Goal: Transaction & Acquisition: Purchase product/service

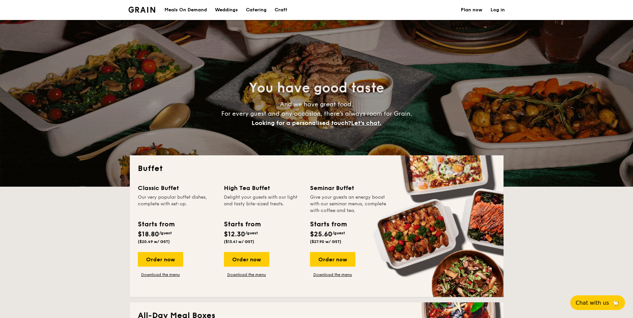
select select
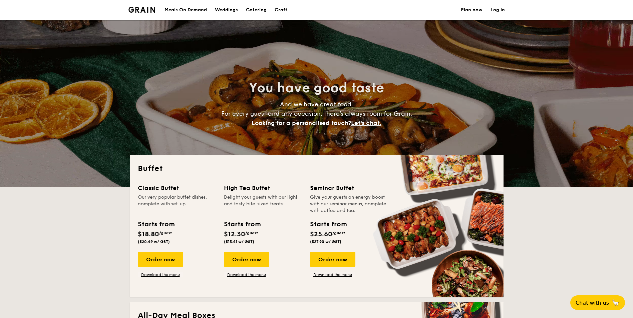
click at [274, 9] on link "Craft" at bounding box center [281, 10] width 21 height 20
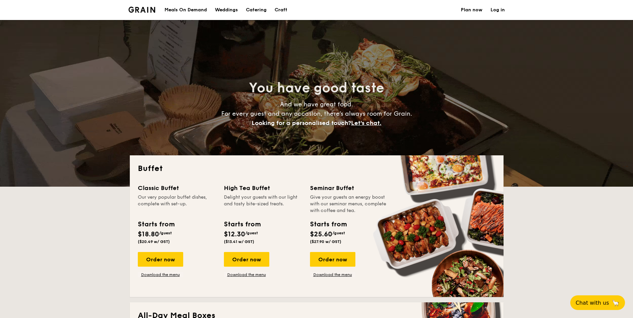
click at [265, 10] on h1 "Catering" at bounding box center [256, 10] width 21 height 20
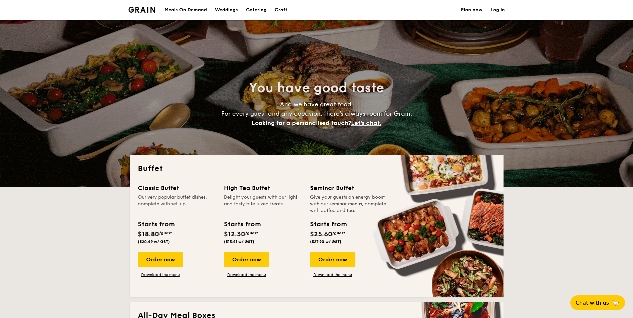
select select
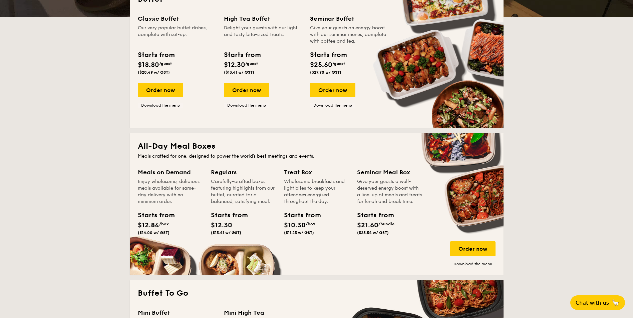
scroll to position [100, 0]
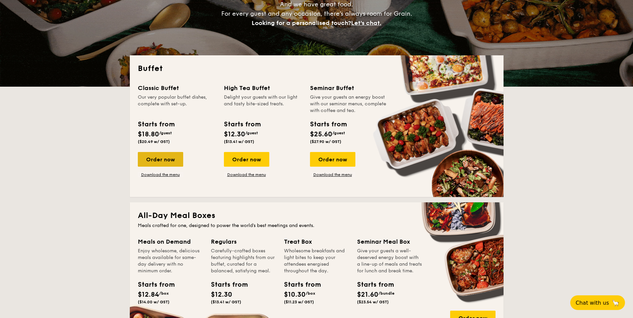
click at [174, 158] on div "Order now" at bounding box center [160, 159] width 45 height 15
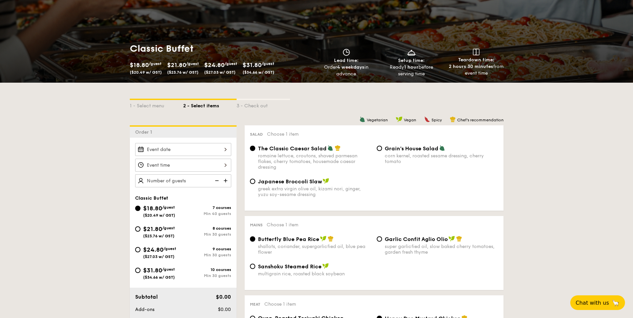
scroll to position [67, 0]
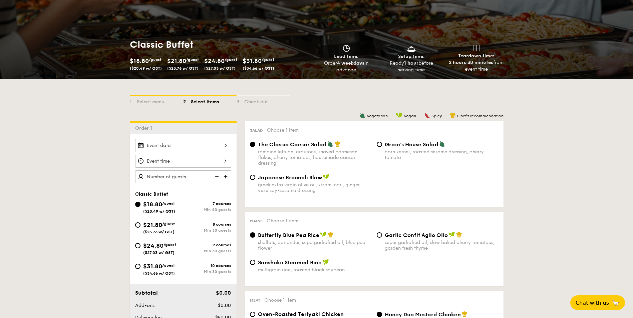
drag, startPoint x: 164, startPoint y: 227, endPoint x: 193, endPoint y: 182, distance: 53.7
click at [164, 227] on div "$21.80 /guest ($23.76 w/ GST)" at bounding box center [159, 228] width 32 height 14
click at [141, 227] on input "$21.80 /guest ($23.76 w/ GST) 8 courses Min 30 guests" at bounding box center [137, 225] width 5 height 5
radio input "true"
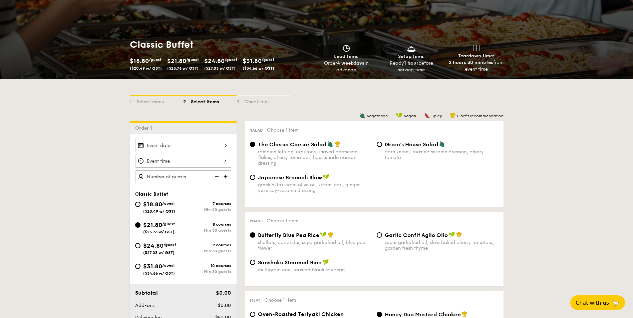
radio input "true"
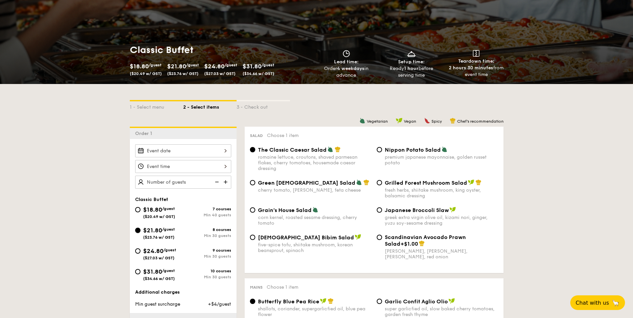
scroll to position [134, 0]
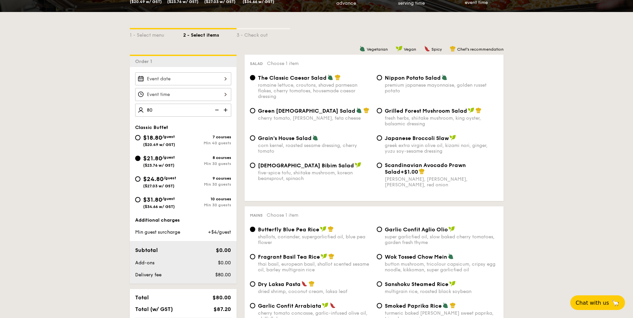
type input "80 guests"
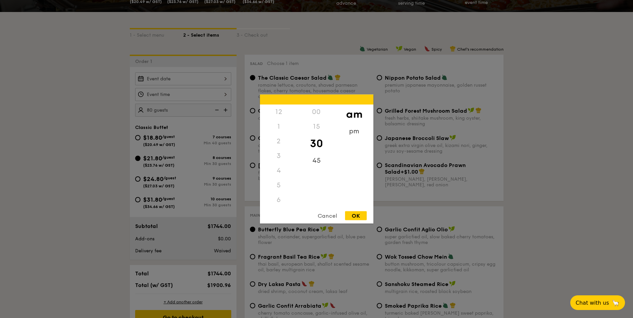
click at [187, 95] on div "12 1 2 3 4 5 6 7 8 9 10 11 00 15 30 45 am pm Cancel OK" at bounding box center [183, 94] width 96 height 13
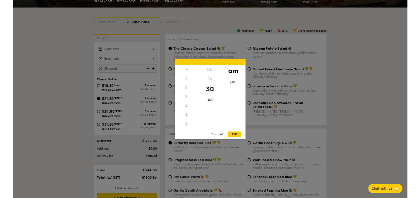
scroll to position [73, 0]
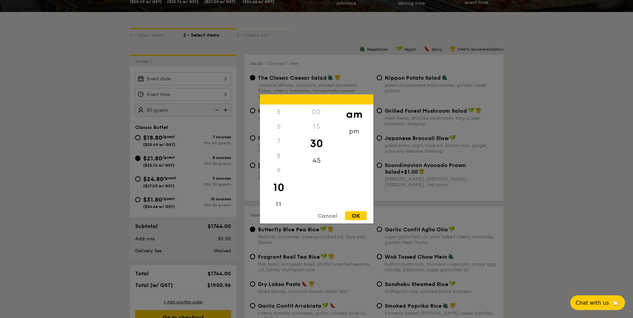
click at [278, 141] on div "7" at bounding box center [279, 141] width 38 height 15
click at [351, 130] on div "pm" at bounding box center [355, 133] width 38 height 19
click at [283, 125] on div "6" at bounding box center [279, 129] width 38 height 19
click at [355, 222] on div "Cancel OK" at bounding box center [317, 218] width 114 height 12
click at [355, 214] on div "OK" at bounding box center [356, 216] width 22 height 9
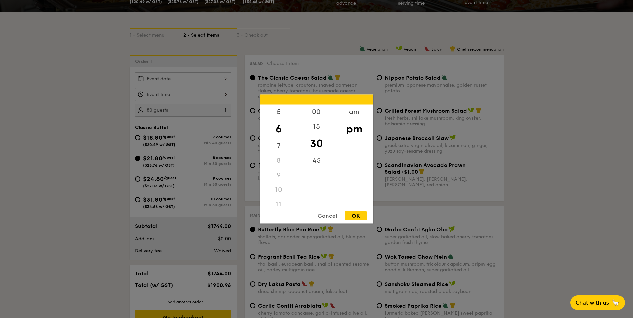
type input "6:30PM"
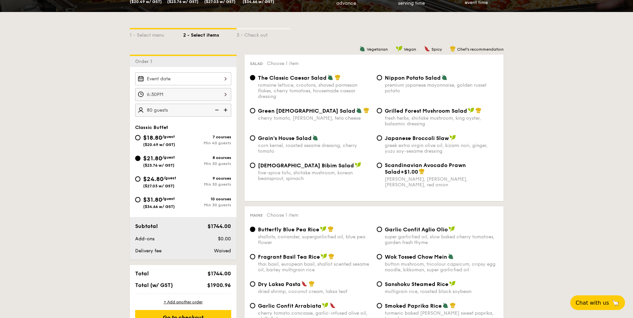
click at [169, 78] on div at bounding box center [183, 78] width 96 height 13
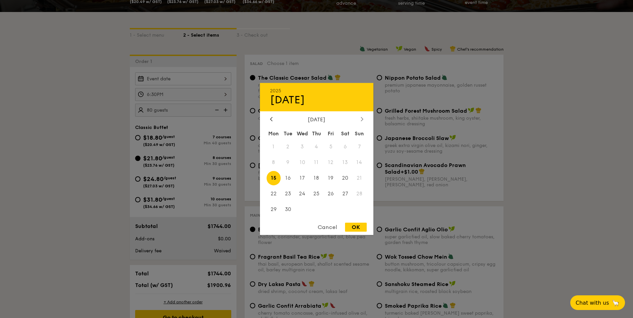
click at [361, 121] on div at bounding box center [362, 120] width 6 height 6
click at [361, 120] on div at bounding box center [362, 120] width 6 height 6
click at [316, 163] on span "11" at bounding box center [316, 163] width 14 height 14
click at [353, 223] on div "OK" at bounding box center [356, 227] width 22 height 9
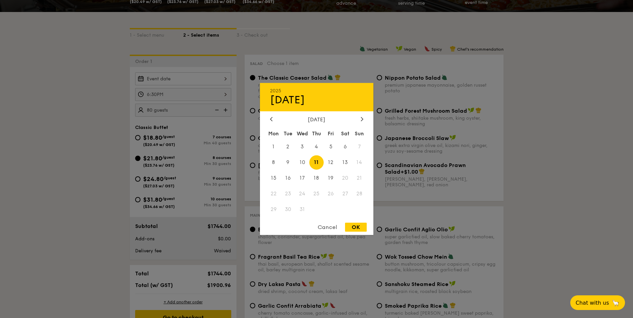
type input "Dec 11, 2025"
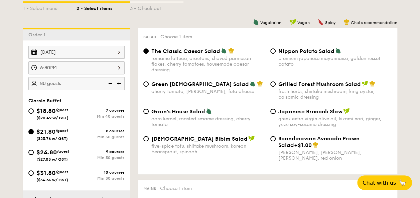
scroll to position [167, 0]
